Goal: Task Accomplishment & Management: Manage account settings

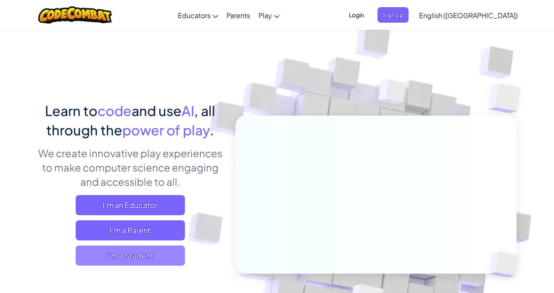
click at [117, 258] on span "I'm a Student" at bounding box center [130, 256] width 109 height 20
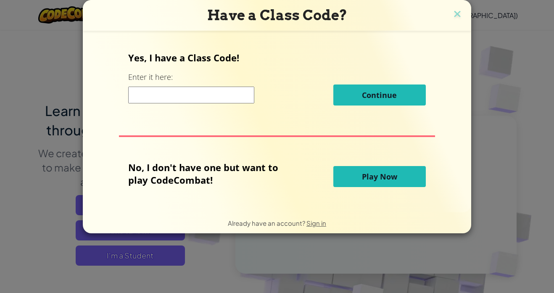
click at [405, 171] on button "Play Now" at bounding box center [380, 176] width 93 height 21
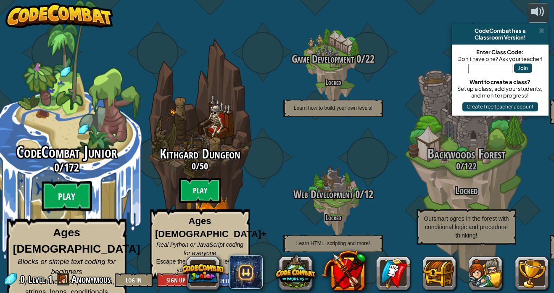
click at [64, 193] on btn "Play" at bounding box center [67, 196] width 50 height 30
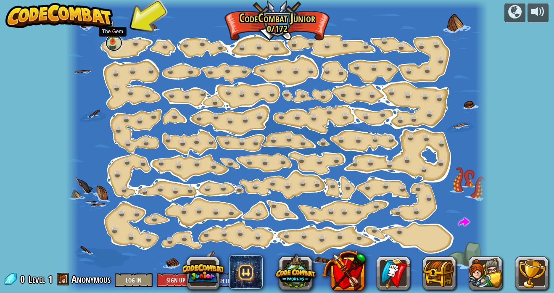
click at [114, 46] on link at bounding box center [114, 42] width 17 height 17
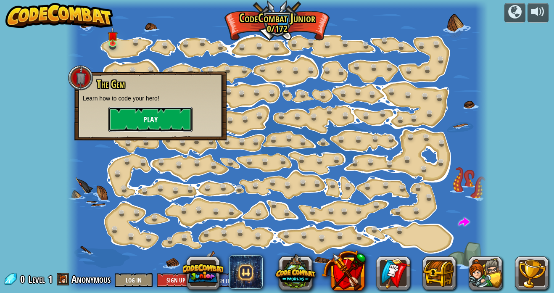
click at [156, 109] on button "Play" at bounding box center [151, 119] width 84 height 25
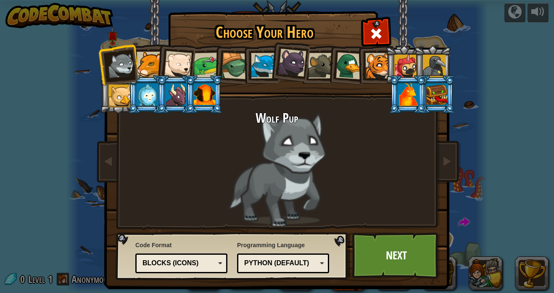
click at [149, 66] on div at bounding box center [150, 65] width 26 height 26
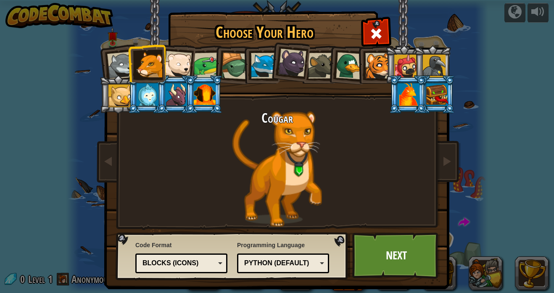
click at [392, 98] on li at bounding box center [408, 94] width 38 height 38
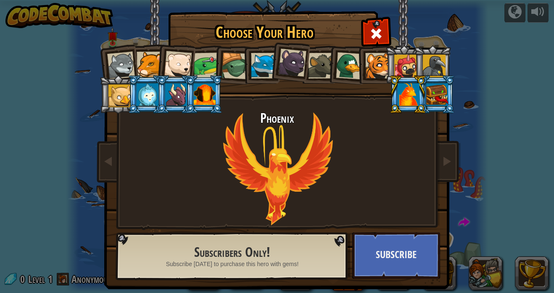
click at [218, 94] on li at bounding box center [204, 94] width 38 height 38
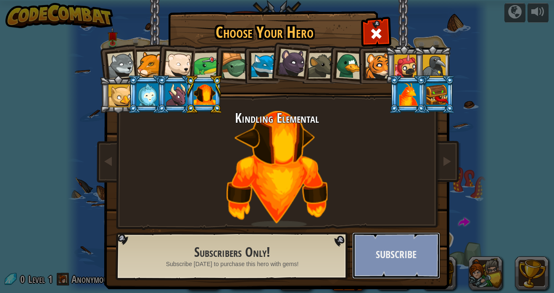
click at [413, 260] on button "Subscribe" at bounding box center [396, 256] width 88 height 46
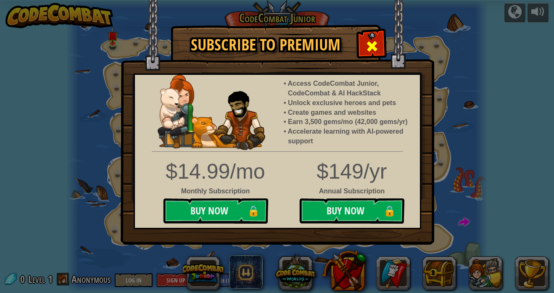
click at [378, 43] on span at bounding box center [372, 46] width 13 height 13
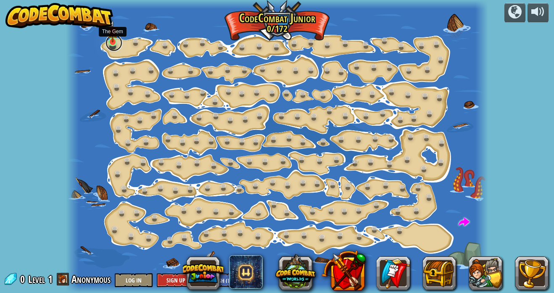
click at [114, 44] on link at bounding box center [114, 42] width 17 height 17
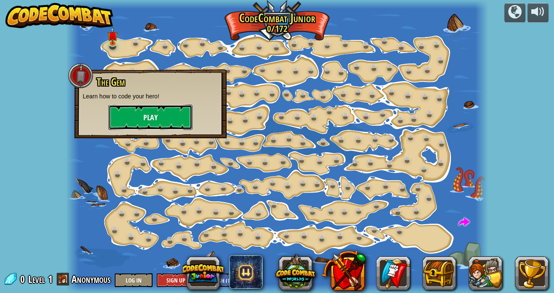
click at [170, 109] on button "Play" at bounding box center [151, 117] width 84 height 25
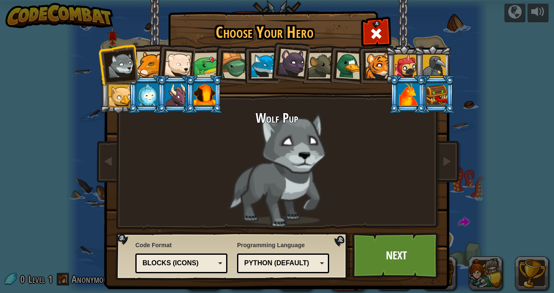
click at [254, 72] on div at bounding box center [264, 66] width 26 height 26
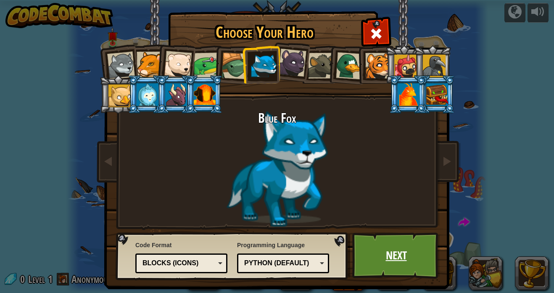
click at [398, 277] on link "Next" at bounding box center [396, 256] width 88 height 46
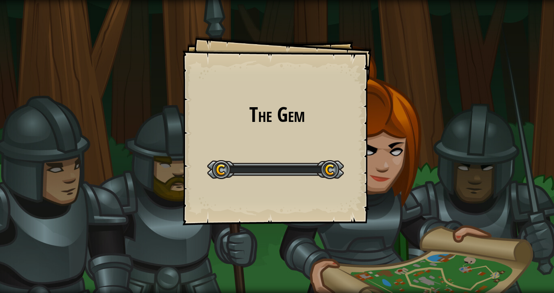
click at [400, 246] on div "The Gem Goals Start Level Error loading from server. Try refreshing the page. Y…" at bounding box center [277, 146] width 554 height 293
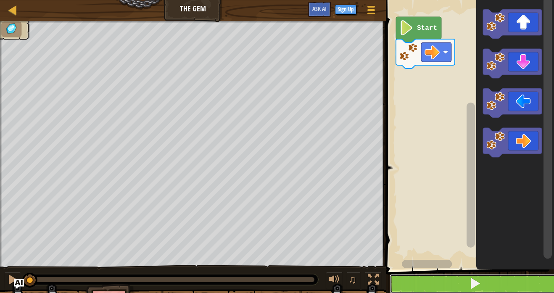
click at [502, 288] on button at bounding box center [475, 283] width 171 height 19
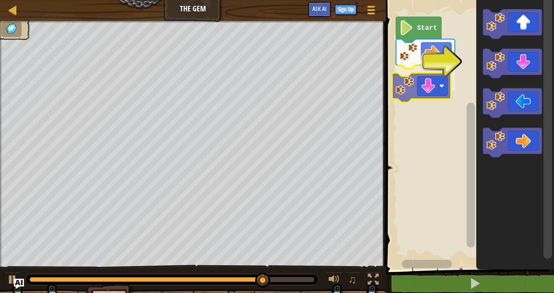
click at [431, 87] on div "Start" at bounding box center [469, 133] width 171 height 274
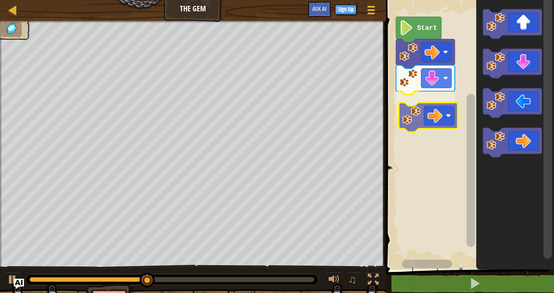
click at [423, 112] on div "Start" at bounding box center [469, 133] width 171 height 274
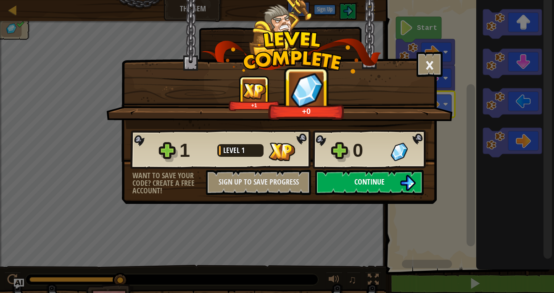
click at [387, 183] on button "Continue" at bounding box center [369, 182] width 109 height 25
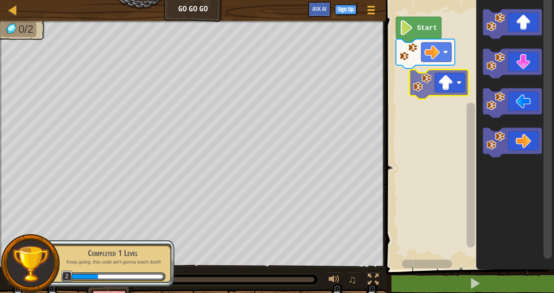
click at [438, 75] on div "Start" at bounding box center [469, 133] width 171 height 274
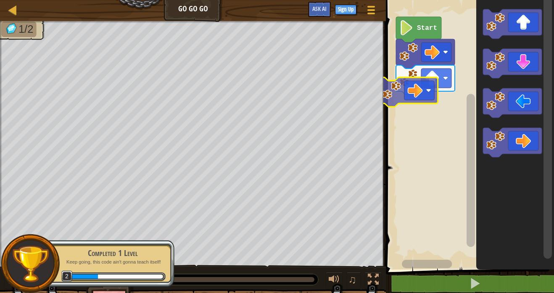
click at [429, 93] on div "Start" at bounding box center [469, 133] width 171 height 274
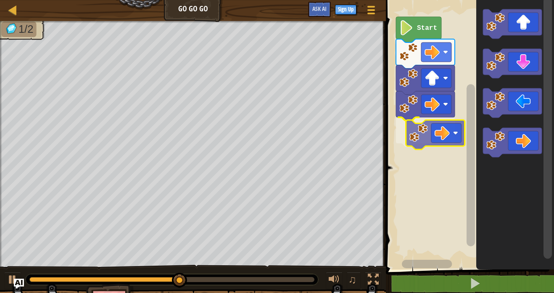
click at [434, 133] on div "Start" at bounding box center [469, 133] width 171 height 274
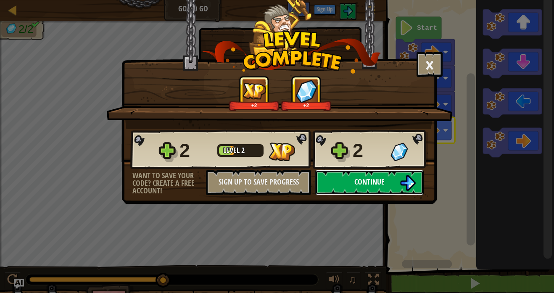
click at [390, 173] on button "Continue" at bounding box center [369, 182] width 109 height 25
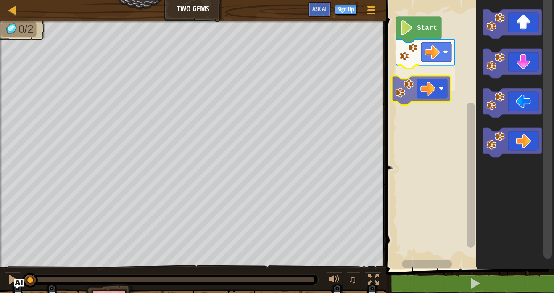
click at [419, 77] on div "Start" at bounding box center [469, 133] width 171 height 274
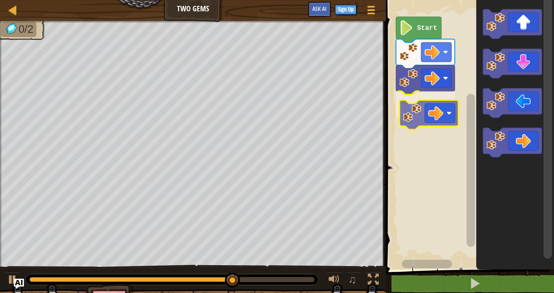
click at [410, 115] on div "Start" at bounding box center [469, 133] width 171 height 274
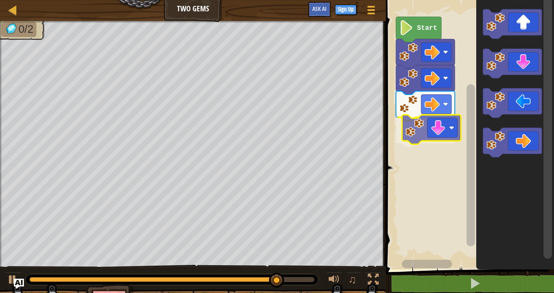
click at [440, 130] on div "Start" at bounding box center [469, 133] width 171 height 274
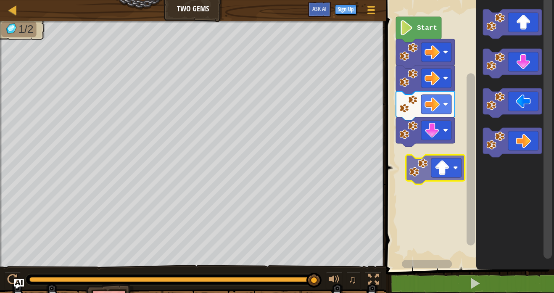
click at [433, 177] on div "Start" at bounding box center [469, 133] width 171 height 274
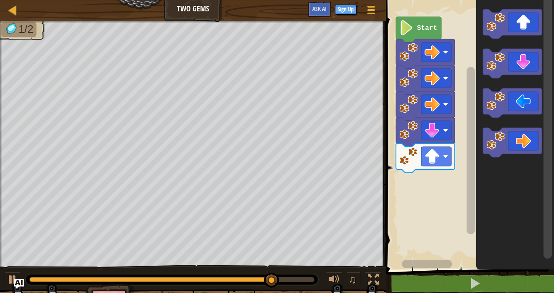
click at [512, 39] on icon "Blockly Workspace" at bounding box center [516, 133] width 78 height 274
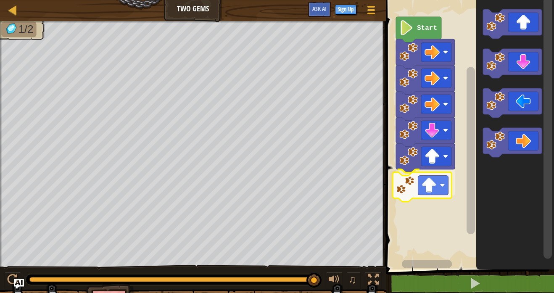
click at [428, 195] on div "Start" at bounding box center [469, 133] width 171 height 274
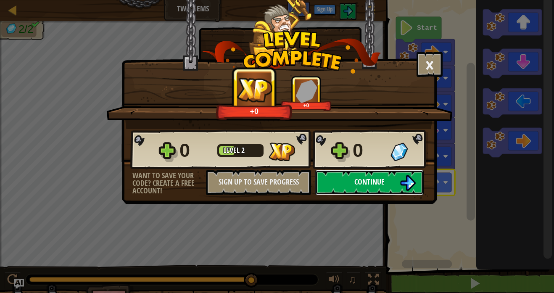
click at [384, 190] on button "Continue" at bounding box center [369, 182] width 109 height 25
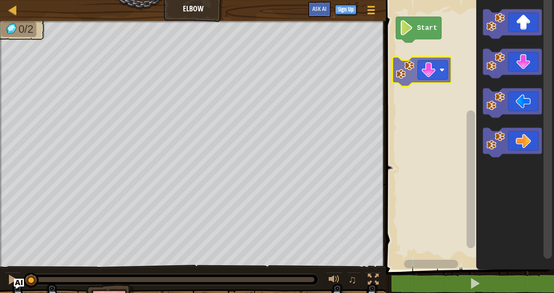
click at [437, 73] on div "Start" at bounding box center [469, 133] width 171 height 274
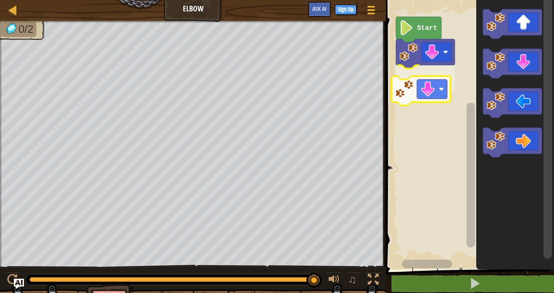
click at [437, 100] on div "Start" at bounding box center [469, 133] width 171 height 274
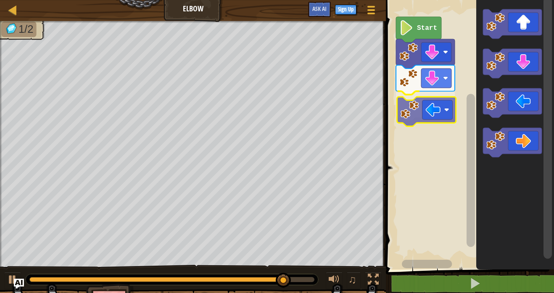
click at [426, 120] on div "Start" at bounding box center [469, 133] width 171 height 274
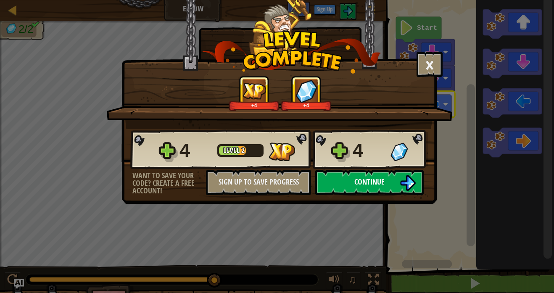
click at [364, 178] on span "Continue" at bounding box center [370, 182] width 30 height 11
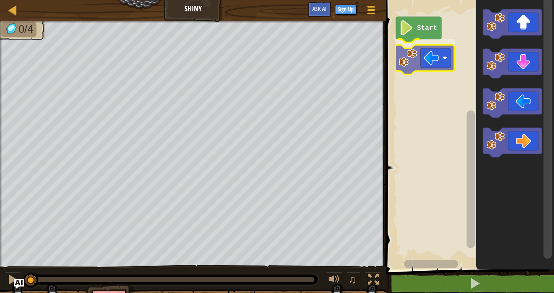
click at [411, 66] on div "Start" at bounding box center [469, 133] width 171 height 274
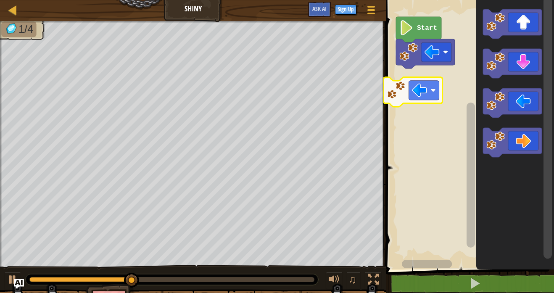
click at [421, 94] on div "Start" at bounding box center [469, 133] width 171 height 274
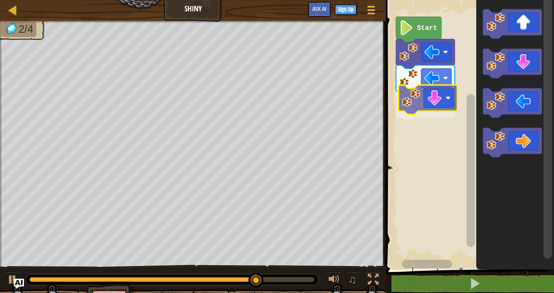
click at [418, 98] on div "Start" at bounding box center [469, 133] width 171 height 274
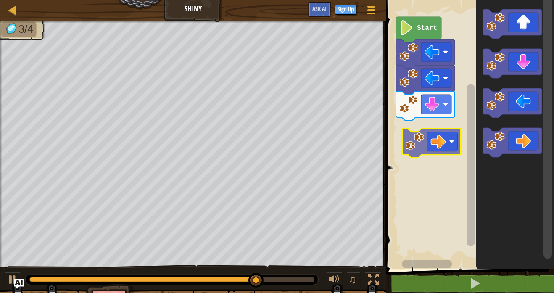
click at [428, 143] on div "Start" at bounding box center [469, 133] width 171 height 274
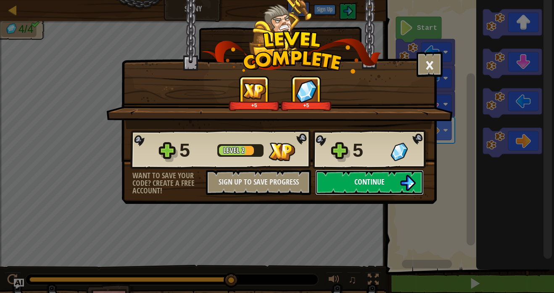
click at [371, 189] on button "Continue" at bounding box center [369, 182] width 109 height 25
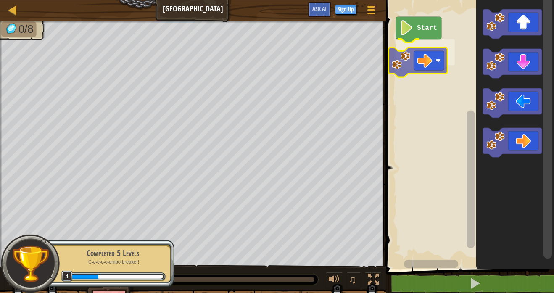
click at [412, 54] on div "Start" at bounding box center [469, 133] width 171 height 274
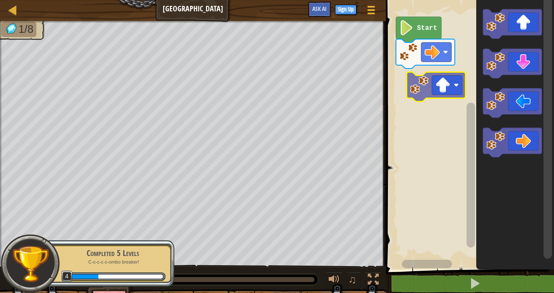
click at [445, 83] on div "Start" at bounding box center [469, 133] width 171 height 274
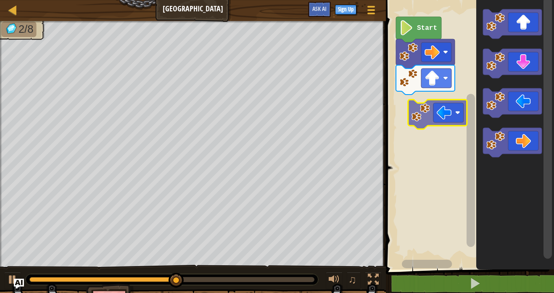
click at [431, 110] on div "Start" at bounding box center [469, 133] width 171 height 274
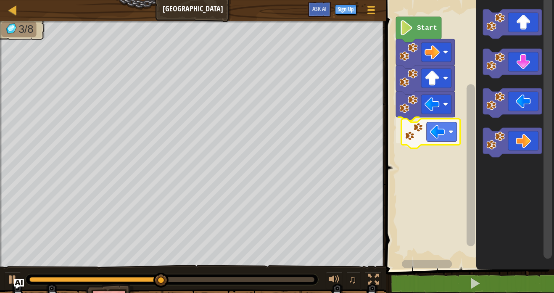
click at [436, 138] on div "Start" at bounding box center [469, 133] width 171 height 274
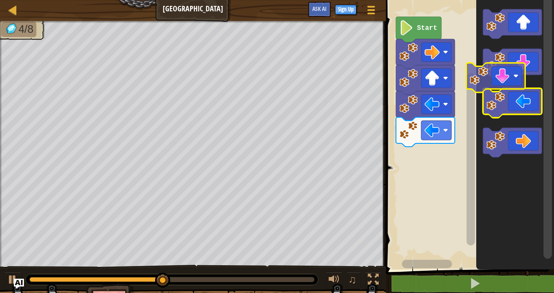
click at [508, 80] on icon "Blockly Workspace" at bounding box center [516, 133] width 78 height 274
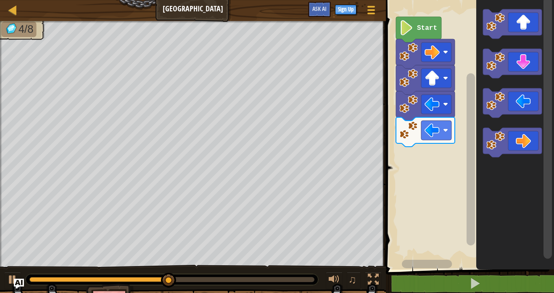
click at [508, 80] on icon "Blockly Workspace" at bounding box center [516, 133] width 78 height 274
click at [498, 39] on icon "Blockly Workspace" at bounding box center [516, 133] width 78 height 274
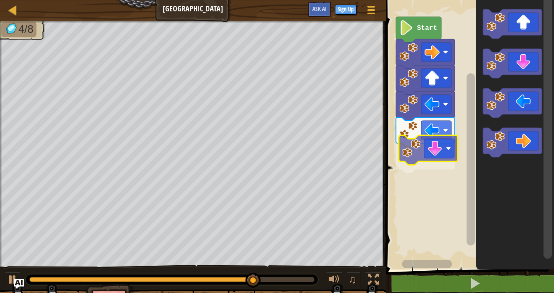
click at [417, 141] on div "Start" at bounding box center [469, 133] width 171 height 274
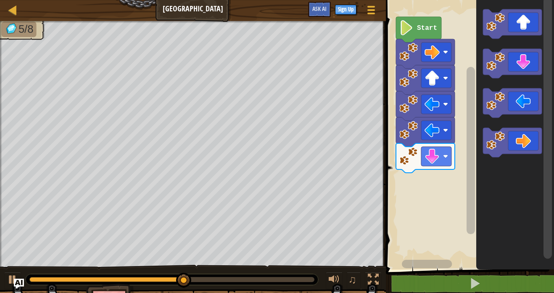
click at [470, 138] on div "Start" at bounding box center [469, 133] width 171 height 274
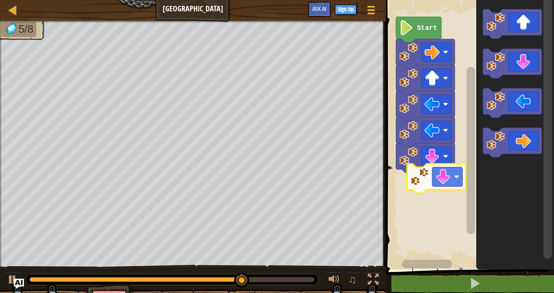
click at [430, 204] on div "Start" at bounding box center [469, 133] width 171 height 274
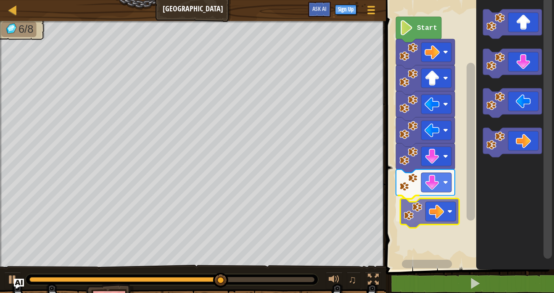
click at [447, 209] on div "Start" at bounding box center [469, 133] width 171 height 274
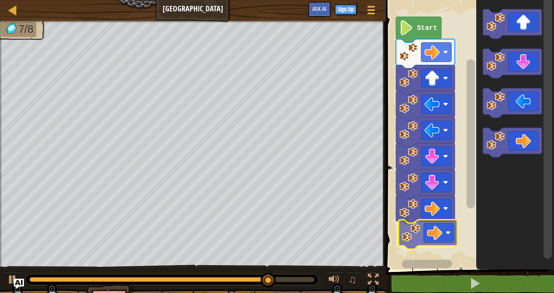
click at [434, 227] on div "Start" at bounding box center [469, 133] width 171 height 274
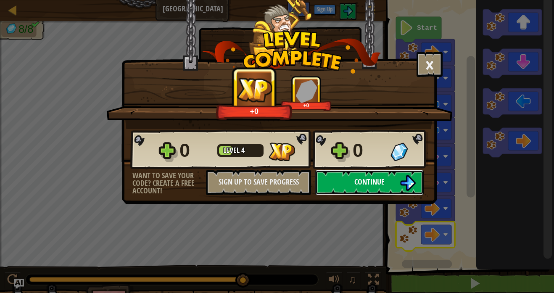
click at [389, 189] on button "Continue" at bounding box center [369, 182] width 109 height 25
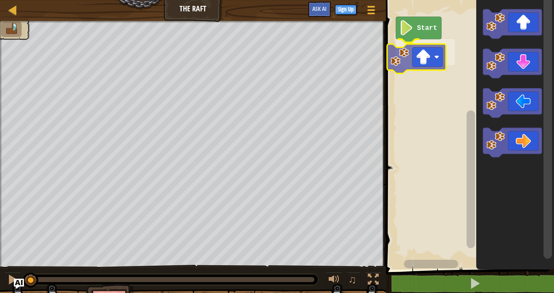
click at [436, 50] on div "Start" at bounding box center [469, 133] width 171 height 274
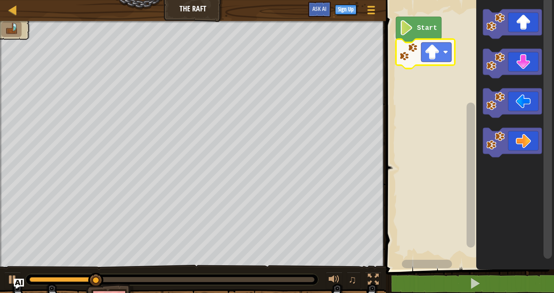
click at [525, 126] on icon "Blockly Workspace" at bounding box center [516, 133] width 78 height 274
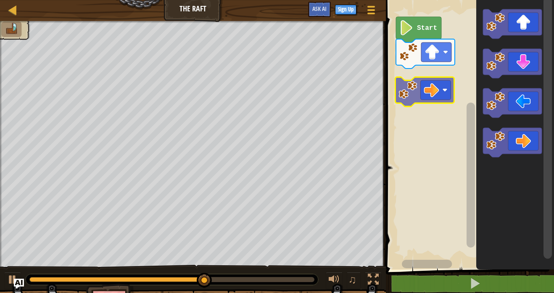
click at [450, 78] on div "Start" at bounding box center [469, 133] width 171 height 274
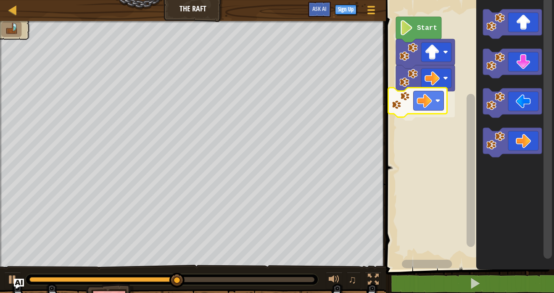
click at [443, 96] on div "Start" at bounding box center [469, 133] width 171 height 274
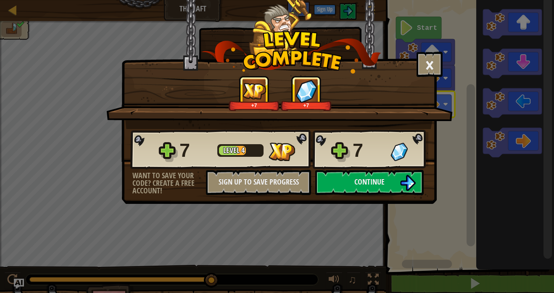
click at [427, 76] on div "+7 +7" at bounding box center [280, 93] width 326 height 35
click at [422, 70] on button "×" at bounding box center [430, 64] width 26 height 25
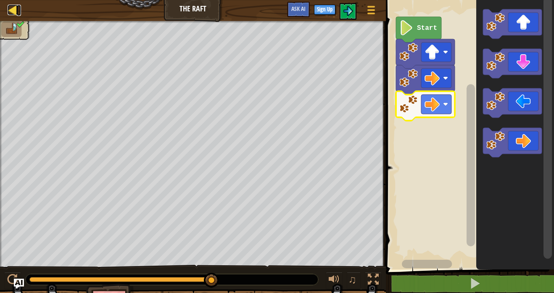
click at [10, 9] on div at bounding box center [13, 10] width 11 height 11
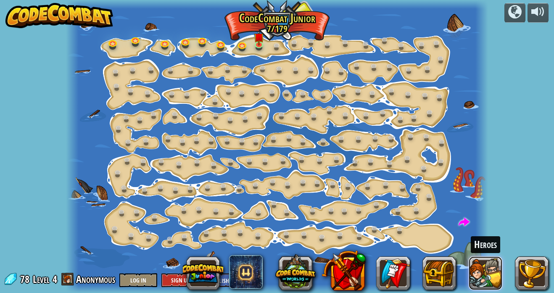
click at [478, 265] on button at bounding box center [486, 274] width 34 height 34
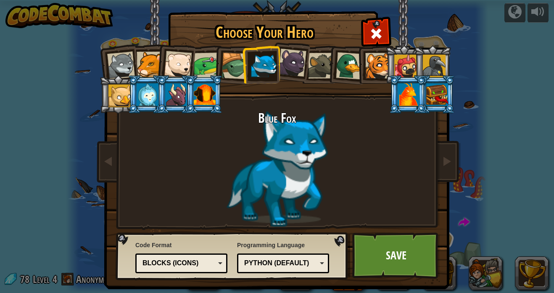
click at [405, 62] on div at bounding box center [406, 66] width 23 height 23
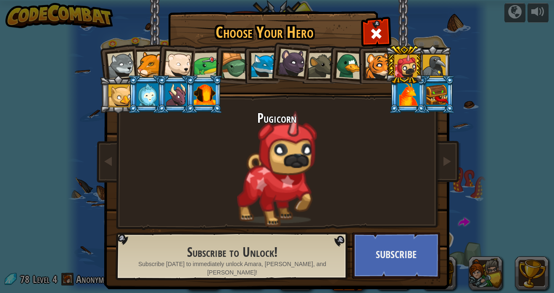
click at [434, 61] on div at bounding box center [434, 66] width 23 height 23
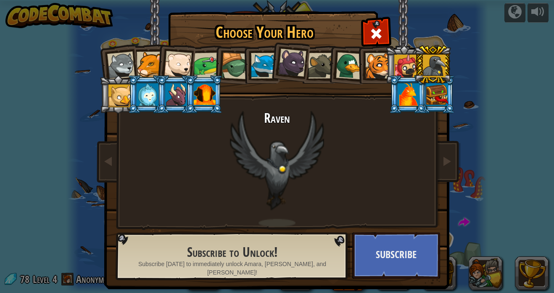
click at [370, 66] on div at bounding box center [379, 66] width 26 height 26
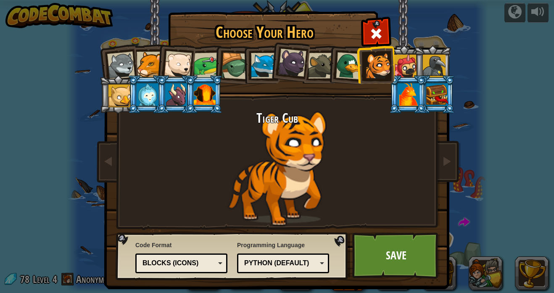
click at [122, 90] on div at bounding box center [120, 96] width 23 height 23
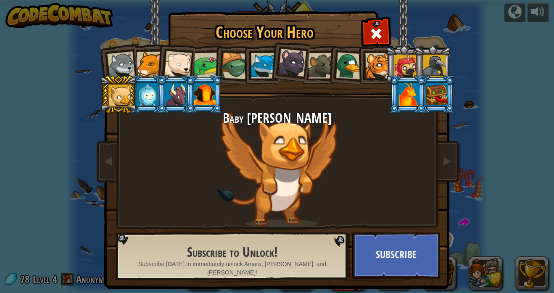
click at [146, 92] on div at bounding box center [148, 94] width 22 height 23
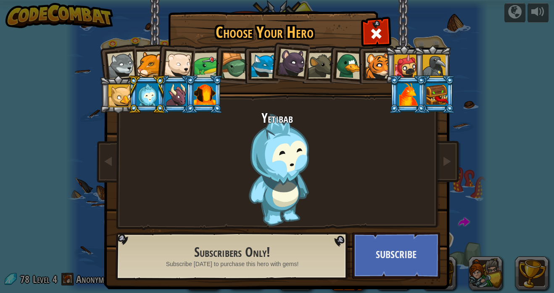
click at [428, 98] on div at bounding box center [438, 94] width 22 height 23
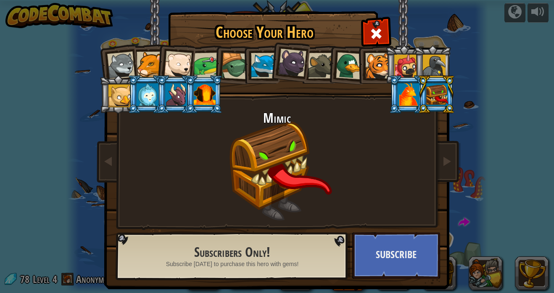
click at [501, 114] on div "Choose Your Hero 78 Wolf Pup Cougar Polar Bear Cub Frog Turtle Blue Fox Panther…" at bounding box center [277, 146] width 554 height 293
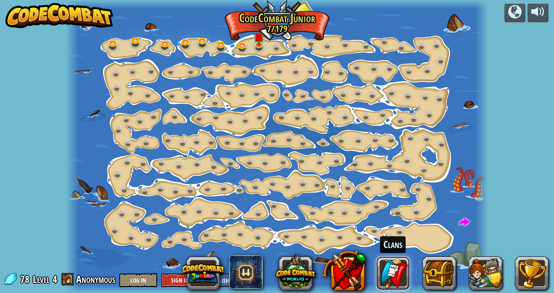
click at [387, 270] on link at bounding box center [393, 274] width 34 height 34
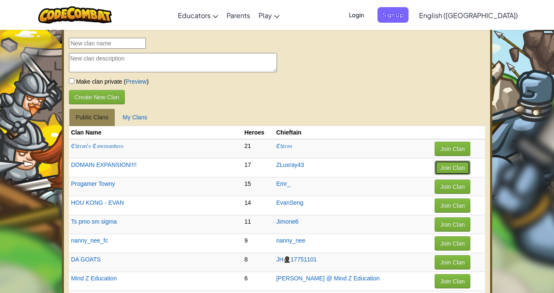
click at [437, 162] on button "Join Clan" at bounding box center [452, 168] width 35 height 14
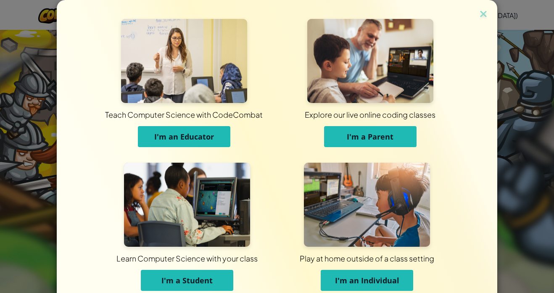
click at [398, 293] on div "Play at home outside of a class setting I'm an Individual" at bounding box center [367, 231] width 180 height 137
click at [388, 283] on span "I'm an Individual" at bounding box center [367, 281] width 64 height 10
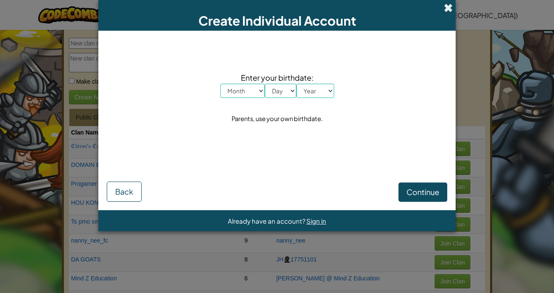
click at [453, 5] on span at bounding box center [448, 7] width 9 height 9
